Goal: Task Accomplishment & Management: Manage account settings

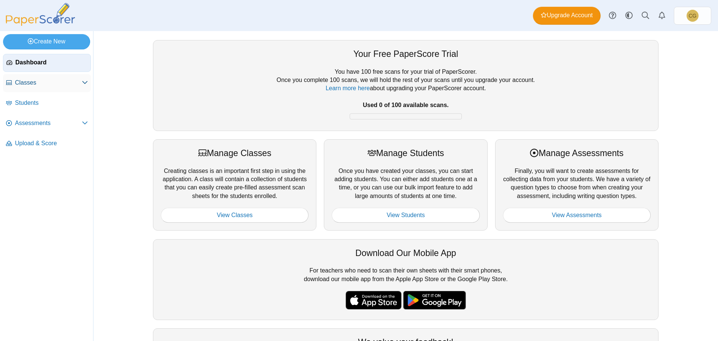
click at [85, 80] on icon at bounding box center [85, 82] width 6 height 6
click at [85, 80] on icon at bounding box center [85, 83] width 6 height 6
click at [36, 102] on span "Students" at bounding box center [51, 103] width 73 height 8
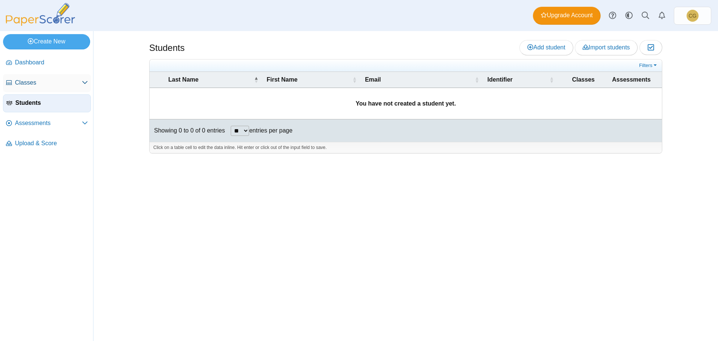
click at [30, 83] on span "Classes" at bounding box center [48, 83] width 67 height 8
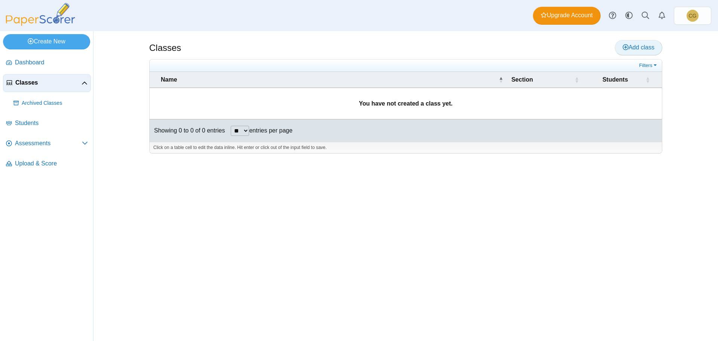
click at [651, 46] on span "Add class" at bounding box center [639, 47] width 32 height 6
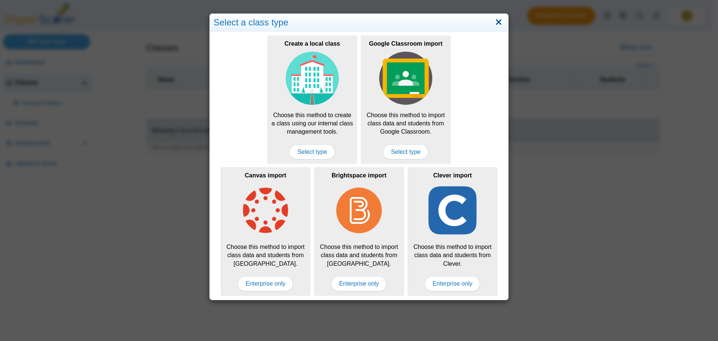
click at [499, 24] on link "Close" at bounding box center [499, 22] width 12 height 13
